Goal: Task Accomplishment & Management: Manage account settings

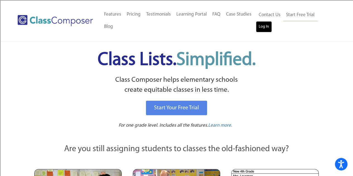
click at [266, 30] on link "Log In" at bounding box center [264, 26] width 16 height 11
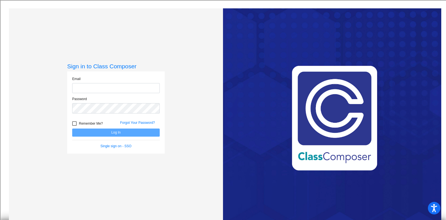
type input "amandaallen+1@csisd.org"
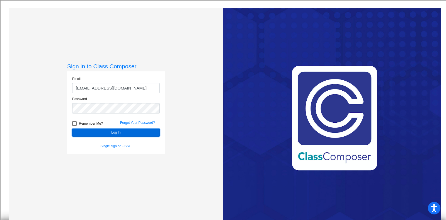
click at [116, 133] on button "Log In" at bounding box center [116, 133] width 88 height 8
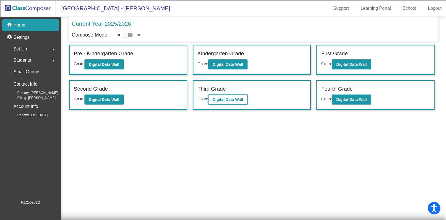
click at [214, 96] on button "Digital Data Wall" at bounding box center [227, 100] width 39 height 10
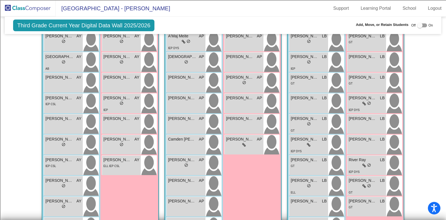
scroll to position [133, 0]
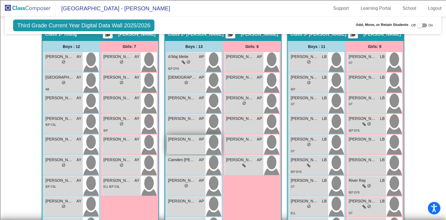
click at [193, 146] on div "Breydon Peters AP lock do_not_disturb_alt" at bounding box center [186, 145] width 39 height 20
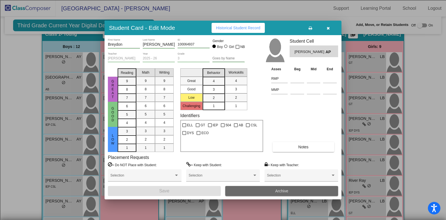
click at [270, 191] on button "Archive" at bounding box center [281, 191] width 113 height 10
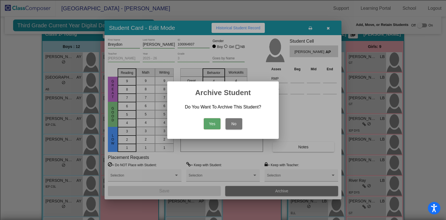
click at [211, 124] on button "Yes" at bounding box center [212, 123] width 17 height 11
